Goal: Task Accomplishment & Management: Use online tool/utility

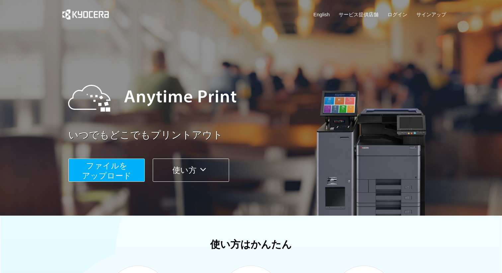
click at [82, 170] on button "ファイルを ​​アップロード" at bounding box center [106, 170] width 76 height 23
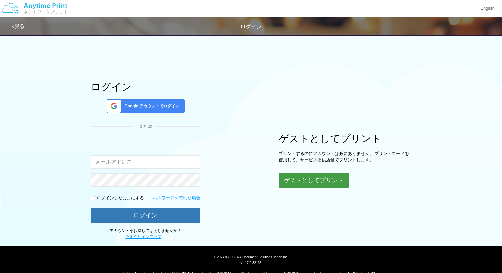
click at [313, 185] on button "ゲストとしてプリント" at bounding box center [314, 180] width 70 height 15
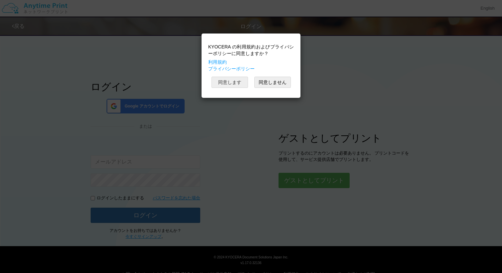
click at [243, 85] on button "同意します" at bounding box center [230, 82] width 37 height 11
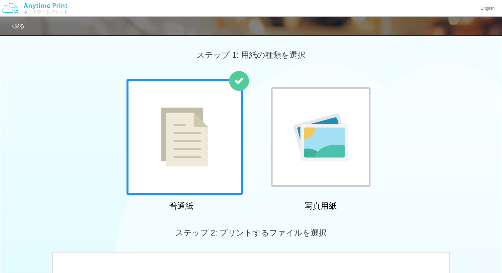
click at [218, 110] on div at bounding box center [185, 137] width 116 height 116
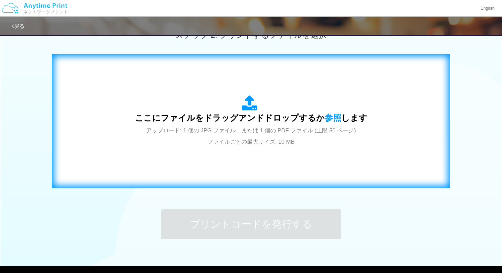
scroll to position [189, 0]
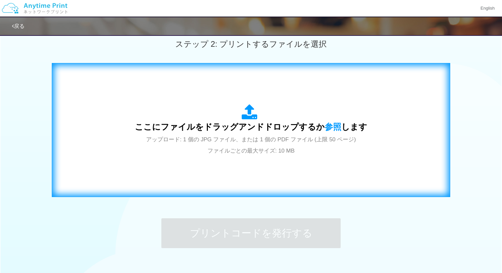
click at [335, 132] on div "ここにファイルをドラッグアンドドロップするか 参照 します アップロード: 1 個の JPG ファイル、または 1 個の PDF ファイル (上限 50 ペー…" at bounding box center [251, 130] width 233 height 52
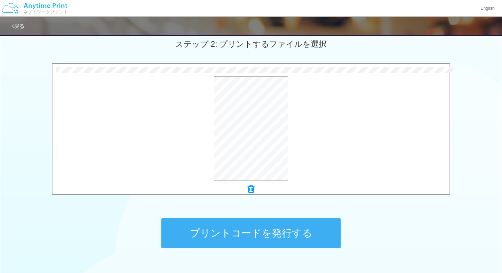
click at [259, 231] on button "プリントコードを発行する" at bounding box center [250, 234] width 179 height 30
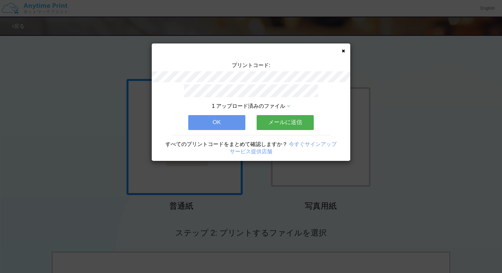
click at [221, 120] on button "OK" at bounding box center [216, 122] width 57 height 15
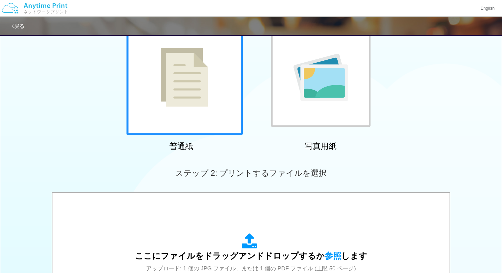
scroll to position [137, 0]
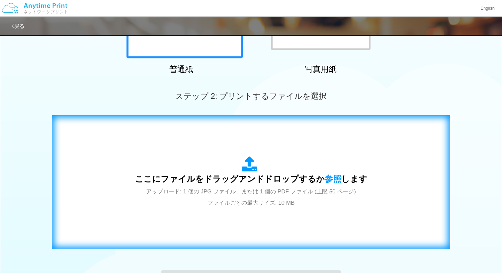
click at [254, 173] on icon at bounding box center [251, 164] width 19 height 17
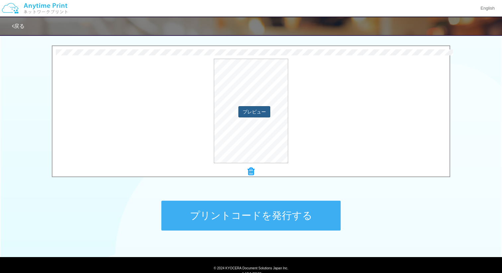
scroll to position [211, 0]
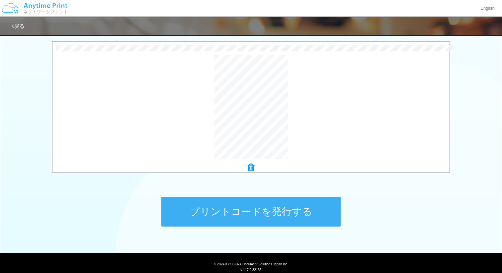
click at [247, 205] on button "プリントコードを発行する" at bounding box center [250, 212] width 179 height 30
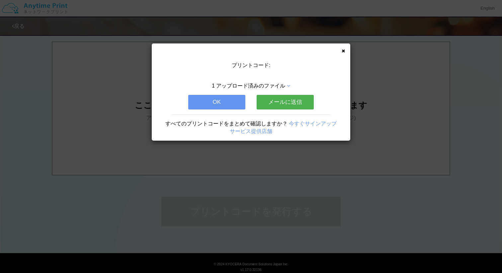
scroll to position [0, 0]
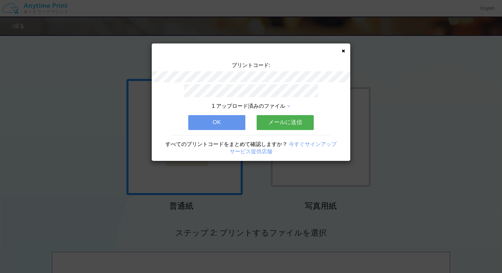
click at [221, 123] on button "OK" at bounding box center [216, 122] width 57 height 15
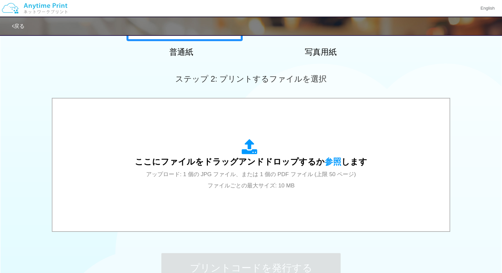
scroll to position [207, 0]
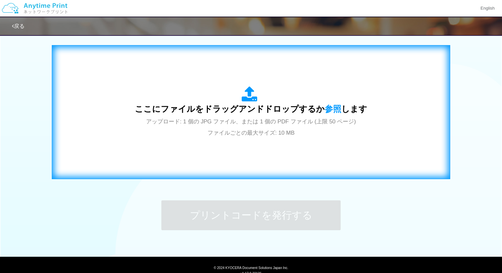
click at [319, 109] on span "ここにファイルをドラッグアンドドロップするか 参照 します" at bounding box center [251, 108] width 233 height 9
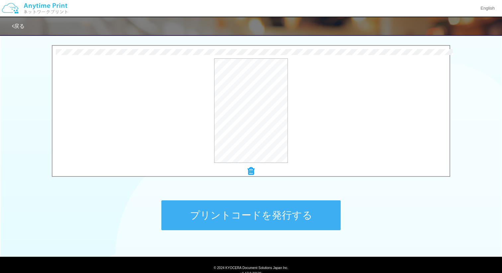
click at [253, 211] on button "プリントコードを発行する" at bounding box center [250, 216] width 179 height 30
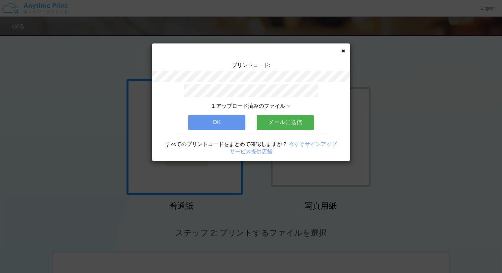
click at [217, 125] on button "OK" at bounding box center [216, 122] width 57 height 15
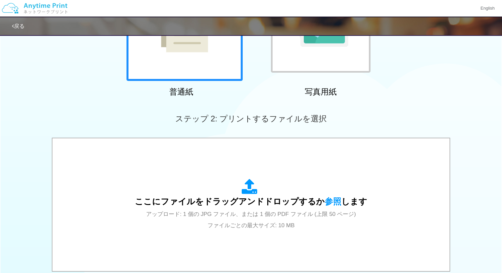
scroll to position [139, 0]
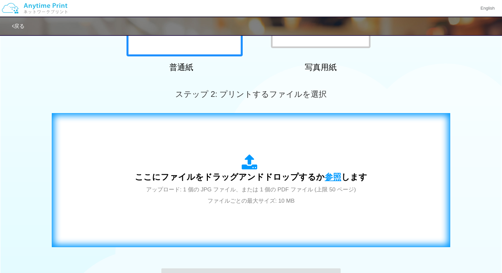
click at [330, 175] on span "参照" at bounding box center [333, 176] width 17 height 9
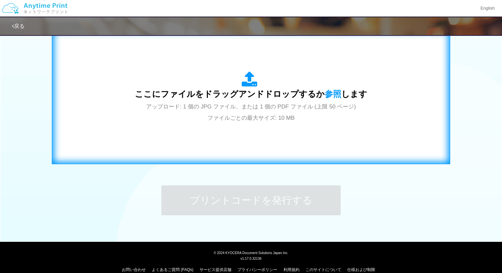
scroll to position [232, 0]
